Goal: Use online tool/utility: Use online tool/utility

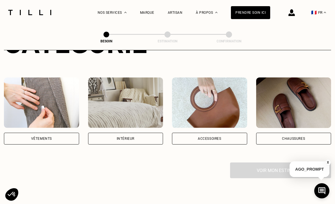
scroll to position [89, 0]
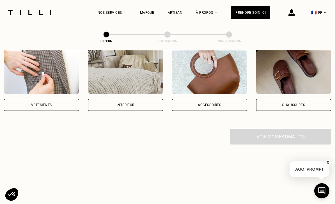
click at [286, 133] on div "Voir mon estimation" at bounding box center [167, 137] width 327 height 16
click at [285, 133] on div "Voir mon estimation" at bounding box center [167, 137] width 327 height 16
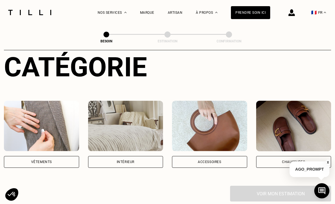
scroll to position [67, 0]
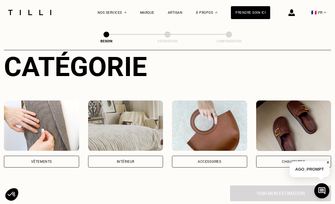
click at [218, 120] on img at bounding box center [209, 125] width 75 height 51
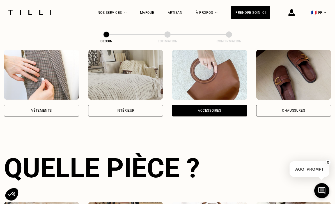
scroll to position [102, 0]
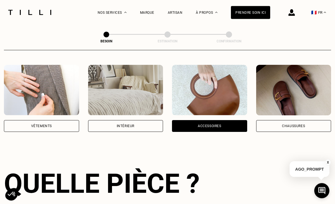
click at [41, 120] on div "Vêtements" at bounding box center [41, 126] width 75 height 12
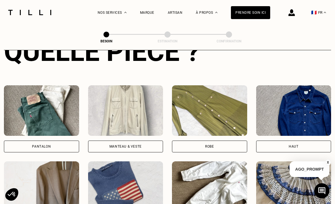
scroll to position [234, 0]
click at [39, 145] on div "Pantalon" at bounding box center [41, 146] width 19 height 3
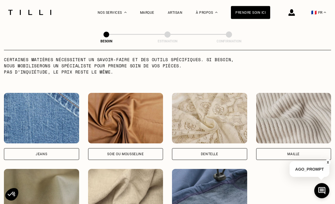
click at [40, 153] on div "Jeans" at bounding box center [42, 154] width 12 height 3
select select "FR"
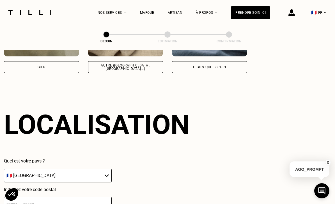
scroll to position [755, 0]
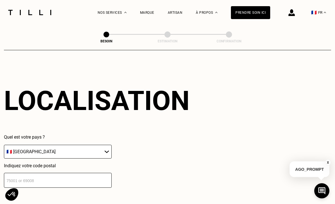
click at [39, 178] on input "number" at bounding box center [58, 180] width 108 height 15
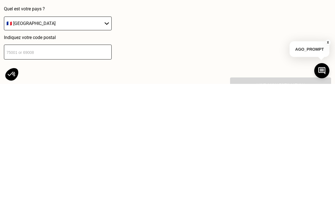
scroll to position [883, 0]
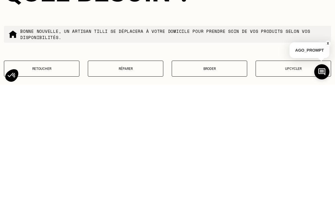
click at [30, 186] on p "Retoucher" at bounding box center [41, 188] width 69 height 4
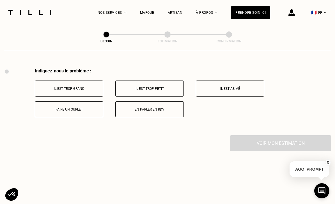
scroll to position [1041, 0]
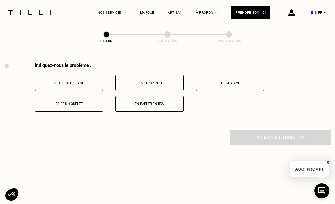
click at [55, 81] on button "Il est trop grand" at bounding box center [69, 83] width 68 height 16
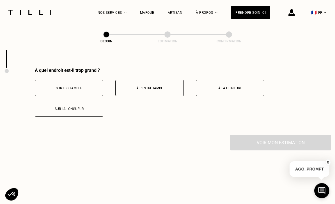
scroll to position [1108, 0]
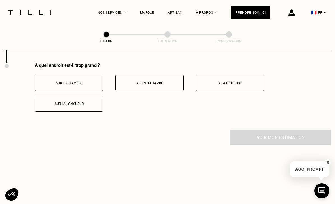
click at [43, 102] on button "Sur la longueur" at bounding box center [69, 104] width 68 height 16
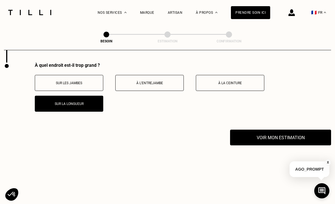
click at [290, 141] on button "Voir mon estimation" at bounding box center [280, 138] width 101 height 16
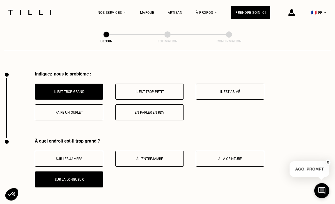
scroll to position [1032, 0]
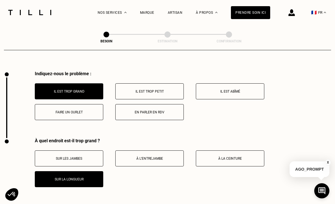
click at [46, 111] on p "Faire un ourlet" at bounding box center [69, 112] width 62 height 4
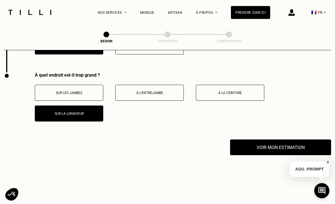
scroll to position [1108, 0]
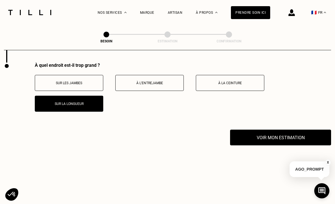
click at [291, 138] on button "Voir mon estimation" at bounding box center [280, 138] width 101 height 16
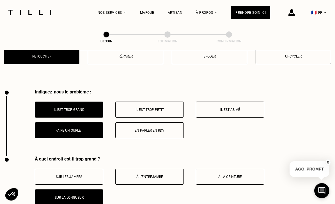
scroll to position [1015, 0]
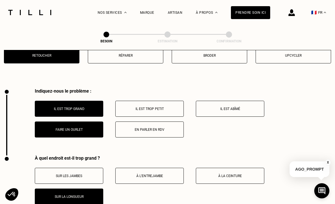
click at [46, 109] on p "Il est trop grand" at bounding box center [69, 109] width 62 height 4
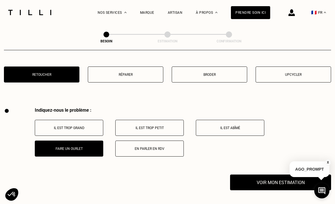
click at [56, 126] on p "Il est trop grand" at bounding box center [69, 128] width 62 height 4
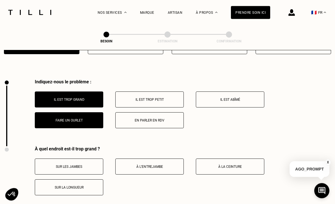
scroll to position [1015, 0]
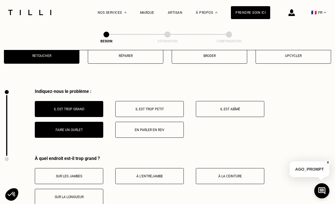
click at [59, 132] on p "Faire un ourlet" at bounding box center [69, 130] width 62 height 4
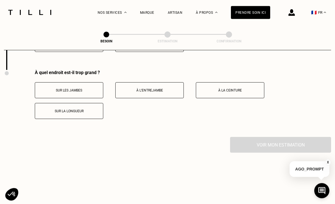
scroll to position [1091, 0]
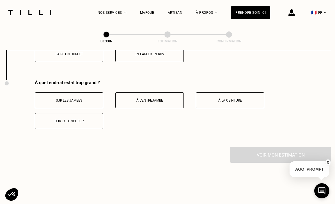
click at [253, 102] on p "À la ceinture" at bounding box center [230, 101] width 62 height 4
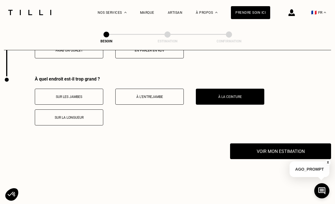
scroll to position [1094, 0]
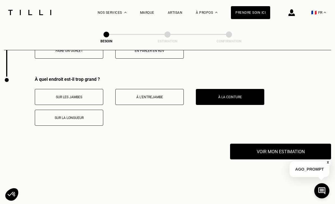
click at [267, 154] on button "Voir mon estimation" at bounding box center [280, 152] width 101 height 16
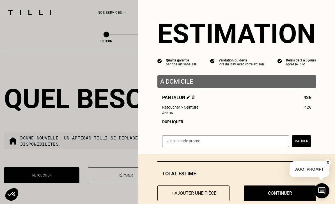
scroll to position [896, 0]
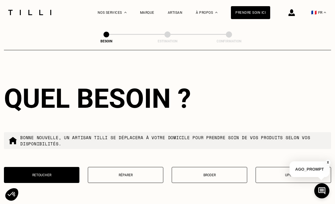
click at [40, 78] on div "Quel besoin ? Bonne nouvelle, un artisan tilli se déplacera à votre domicile po…" at bounding box center [167, 136] width 327 height 143
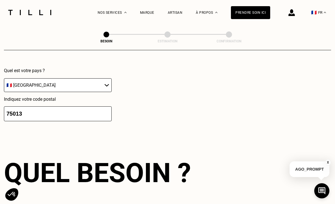
scroll to position [821, 0]
click at [34, 114] on input "75013" at bounding box center [58, 114] width 108 height 15
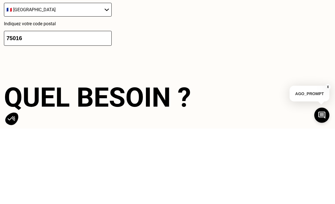
type input "75016"
click at [265, 157] on div "Quel besoin ?" at bounding box center [167, 172] width 327 height 31
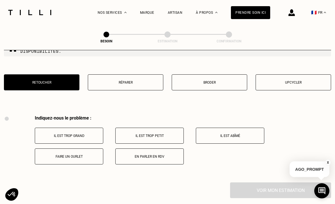
scroll to position [988, 0]
click at [53, 159] on button "Faire un ourlet" at bounding box center [69, 157] width 68 height 16
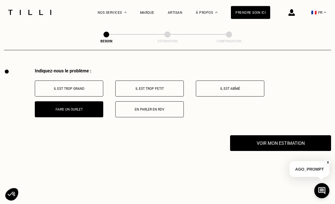
scroll to position [1108, 0]
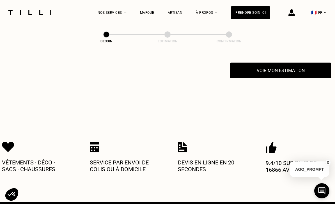
click at [266, 73] on button "Voir mon estimation" at bounding box center [280, 71] width 101 height 16
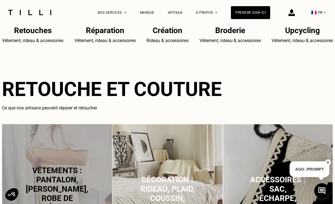
scroll to position [259, 0]
